Goal: Task Accomplishment & Management: Manage account settings

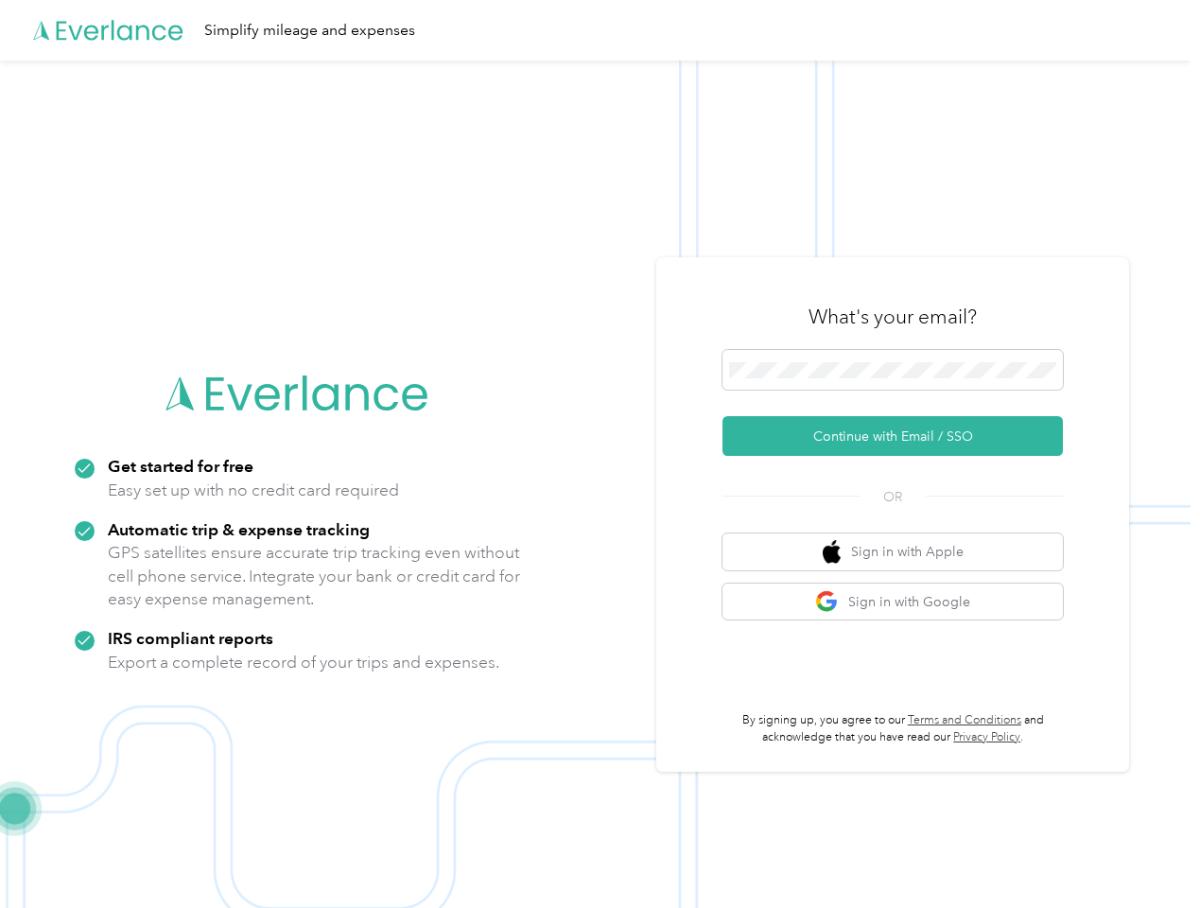
click at [600, 454] on img at bounding box center [595, 515] width 1191 height 908
click at [600, 30] on div "Simplify mileage and expenses" at bounding box center [595, 30] width 1191 height 61
click at [900, 436] on button "Continue with Email / SSO" at bounding box center [892, 436] width 340 height 40
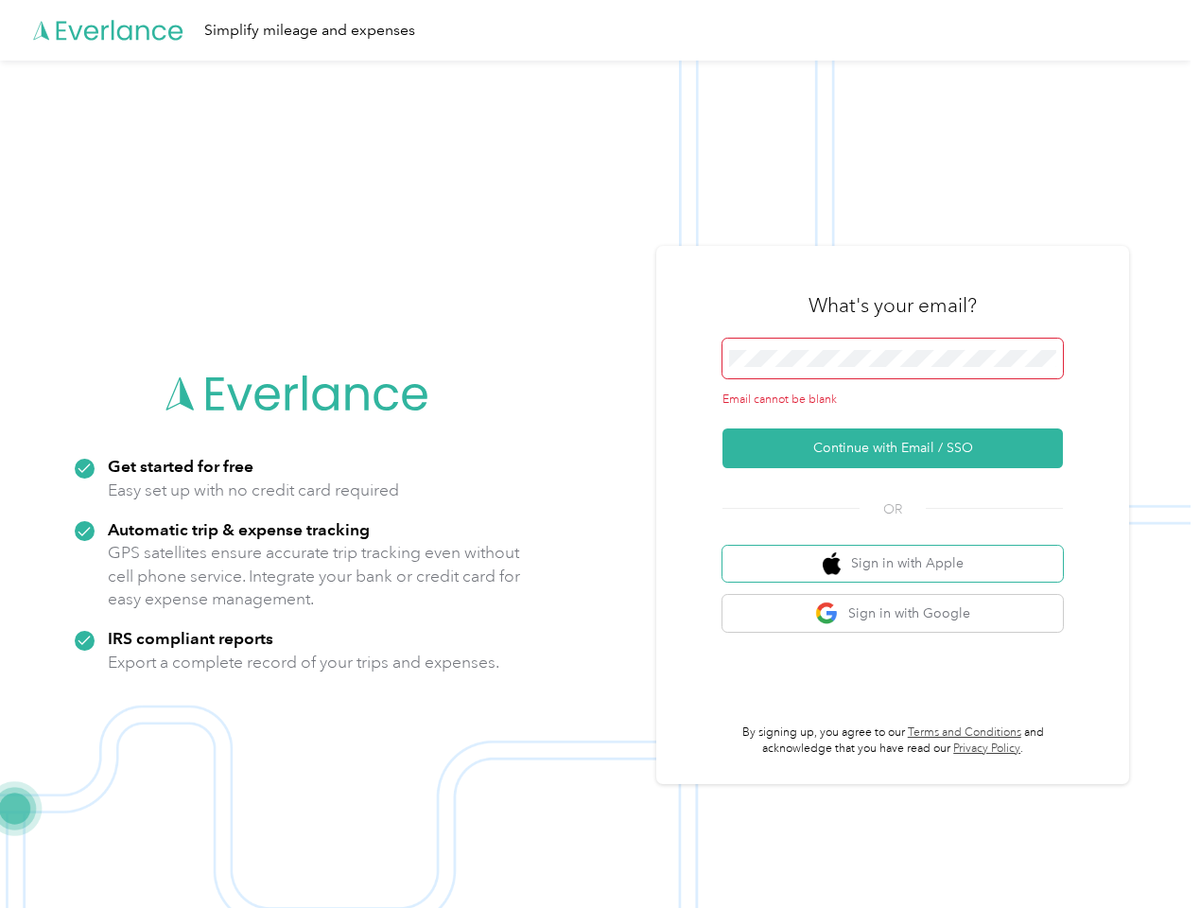
click at [900, 551] on button "Sign in with Apple" at bounding box center [892, 564] width 340 height 37
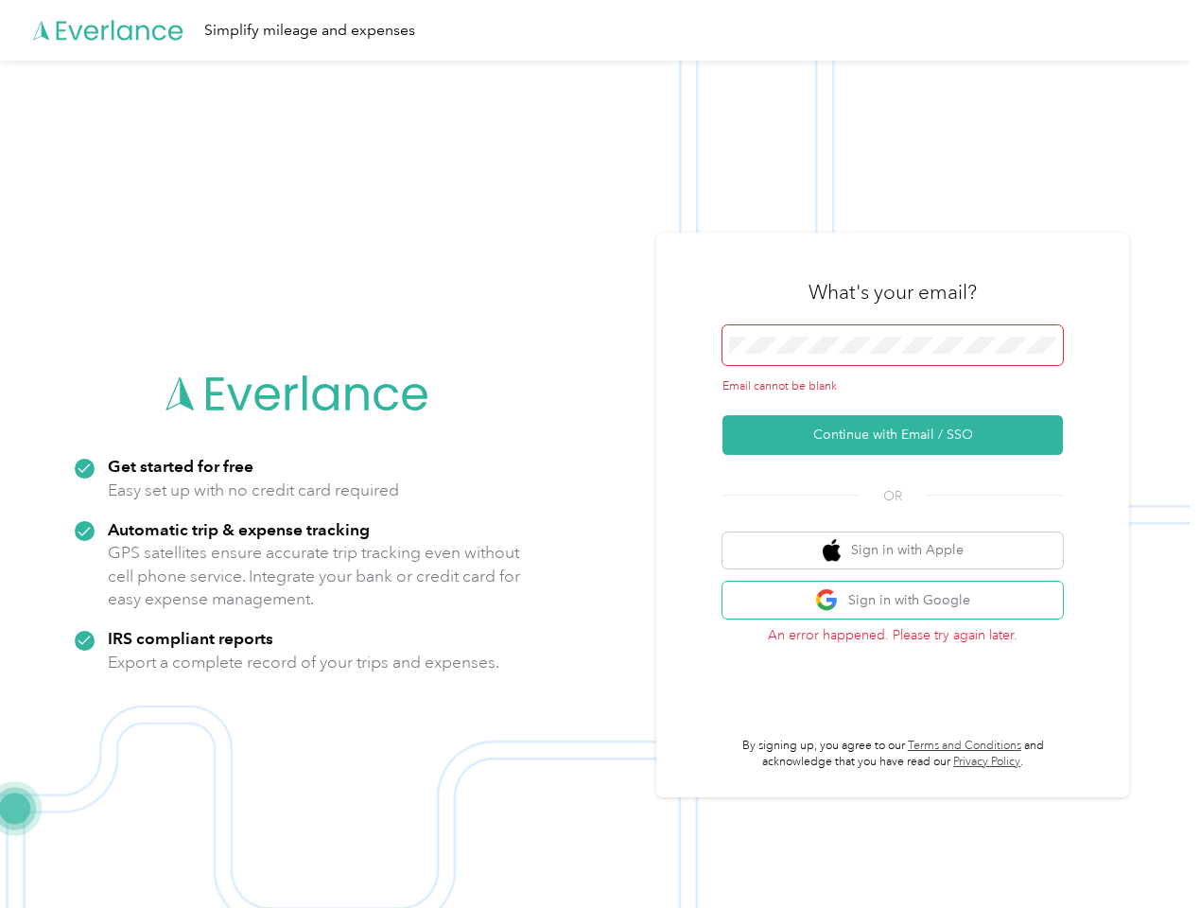
click at [900, 601] on button "Sign in with Google" at bounding box center [892, 600] width 340 height 37
